Goal: Check status: Check status

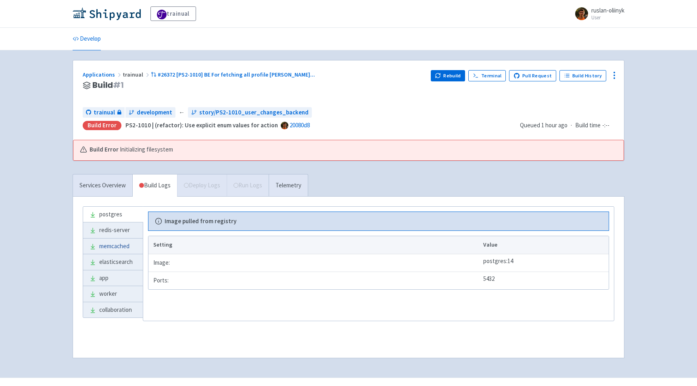
click at [113, 240] on link "memcached" at bounding box center [113, 247] width 60 height 16
click at [119, 260] on link "elasticsearch" at bounding box center [113, 262] width 60 height 16
click at [114, 272] on link "app" at bounding box center [113, 279] width 60 height 16
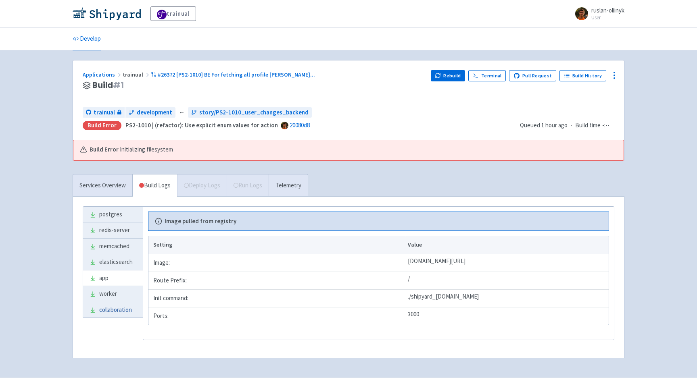
click at [115, 307] on link "collaboration" at bounding box center [113, 310] width 60 height 16
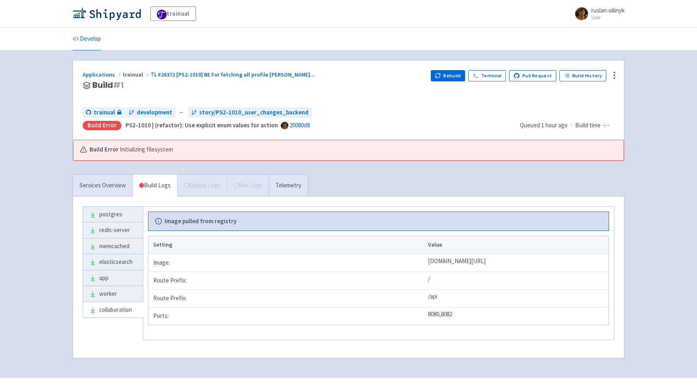
click at [362, 144] on div "Build Error Initializing filesystem" at bounding box center [348, 150] width 550 height 21
